Goal: Information Seeking & Learning: Learn about a topic

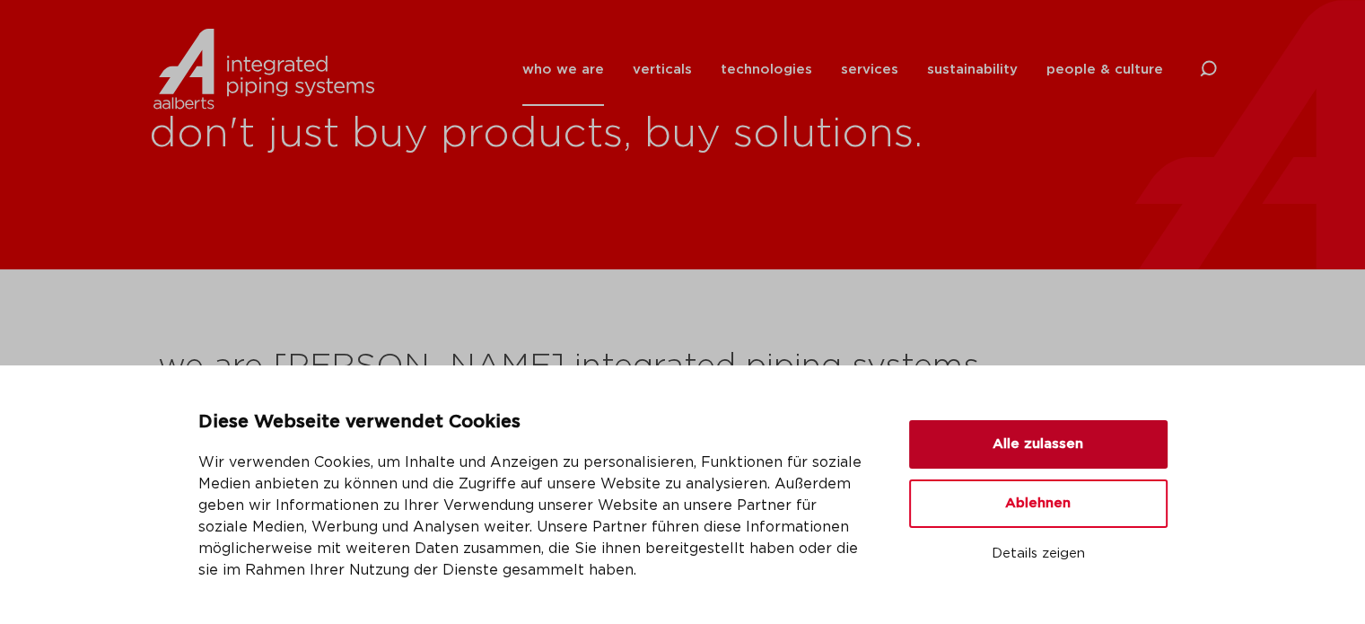
click at [986, 457] on button "Alle zulassen" at bounding box center [1038, 444] width 259 height 48
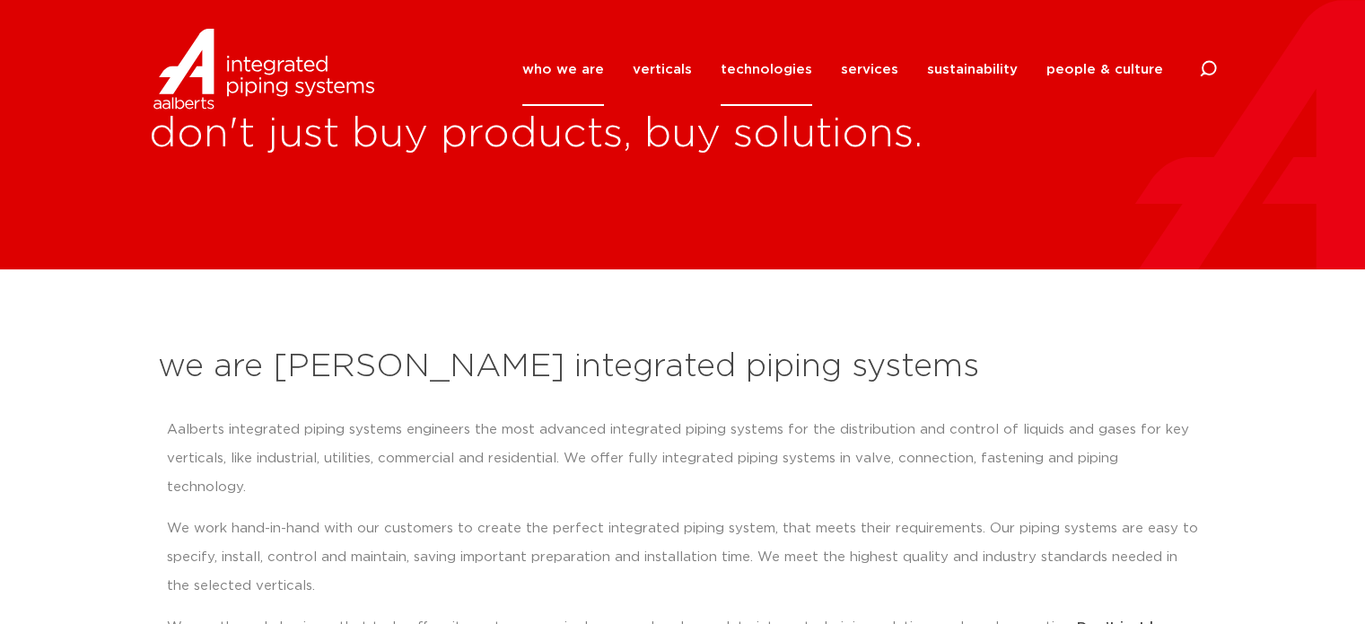
click at [759, 59] on link "technologies" at bounding box center [767, 69] width 92 height 73
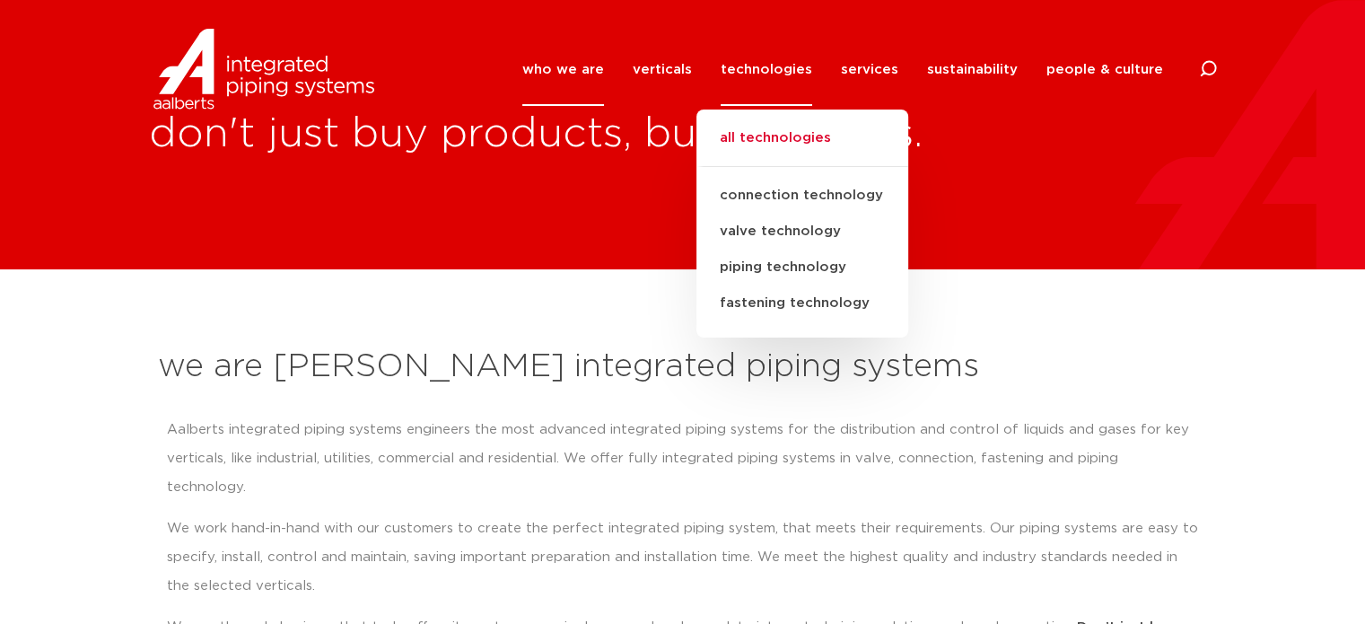
click at [786, 140] on link "all technologies" at bounding box center [803, 147] width 212 height 40
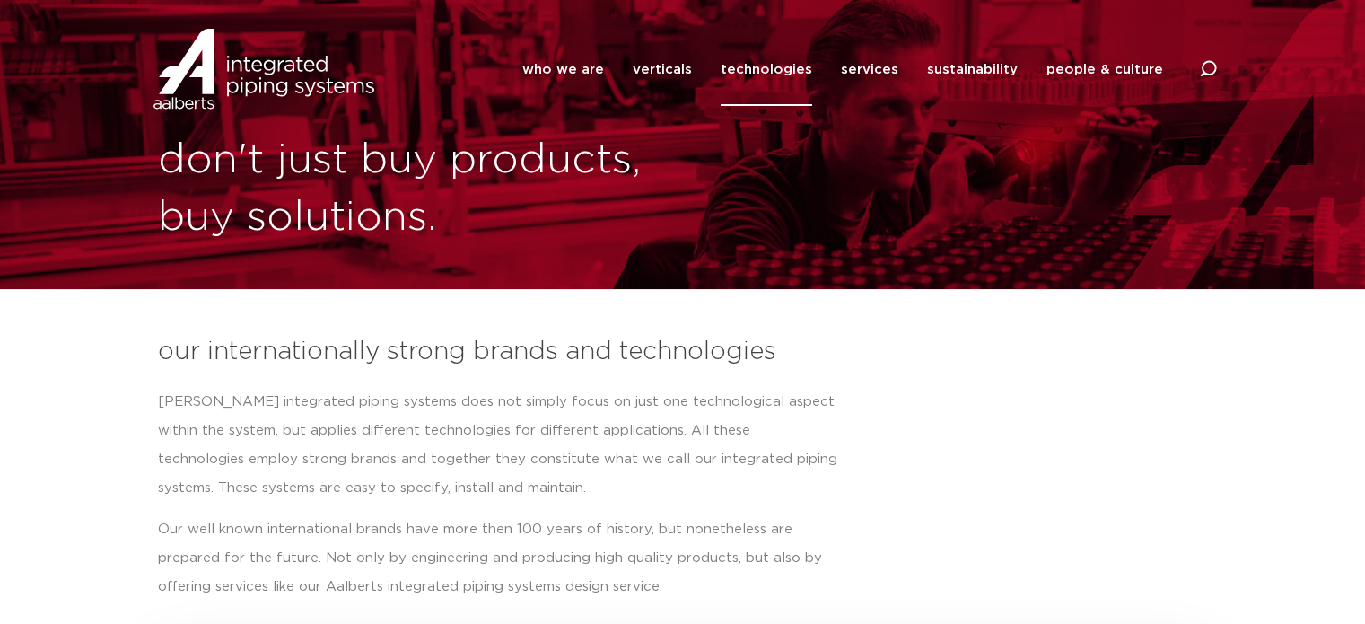
click at [794, 75] on link "technologies" at bounding box center [767, 69] width 92 height 73
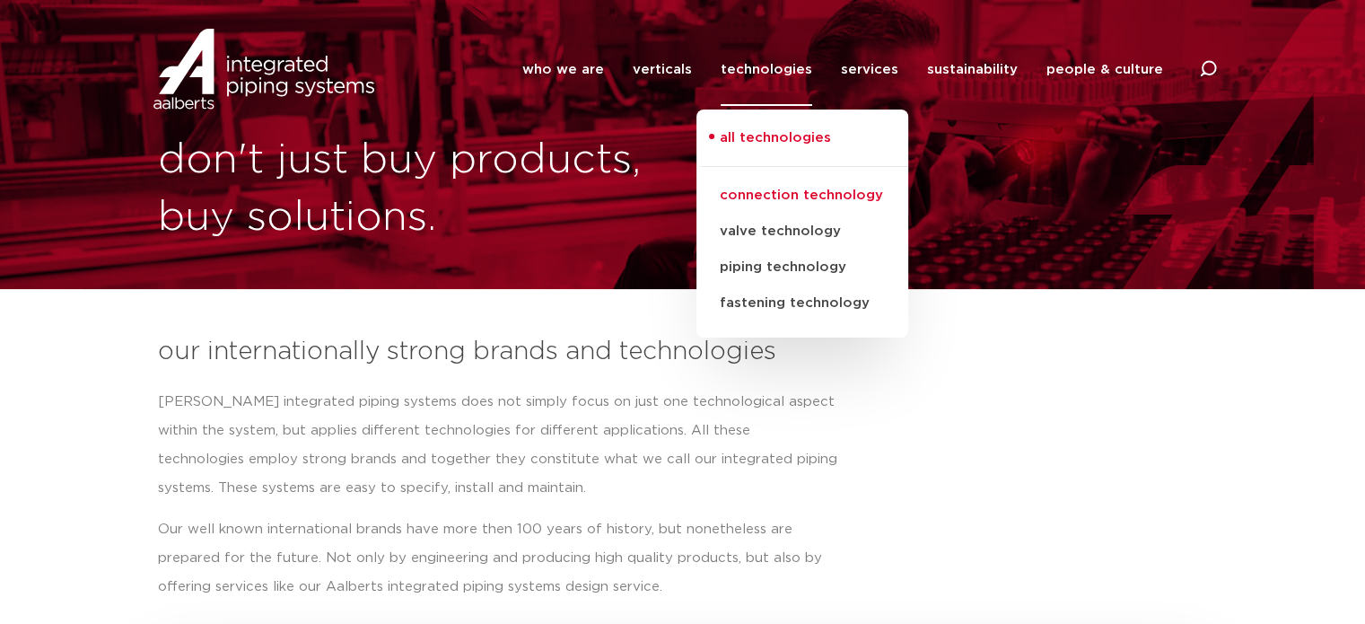
click at [774, 190] on link "connection technology" at bounding box center [803, 196] width 212 height 36
